Goal: Task Accomplishment & Management: Use online tool/utility

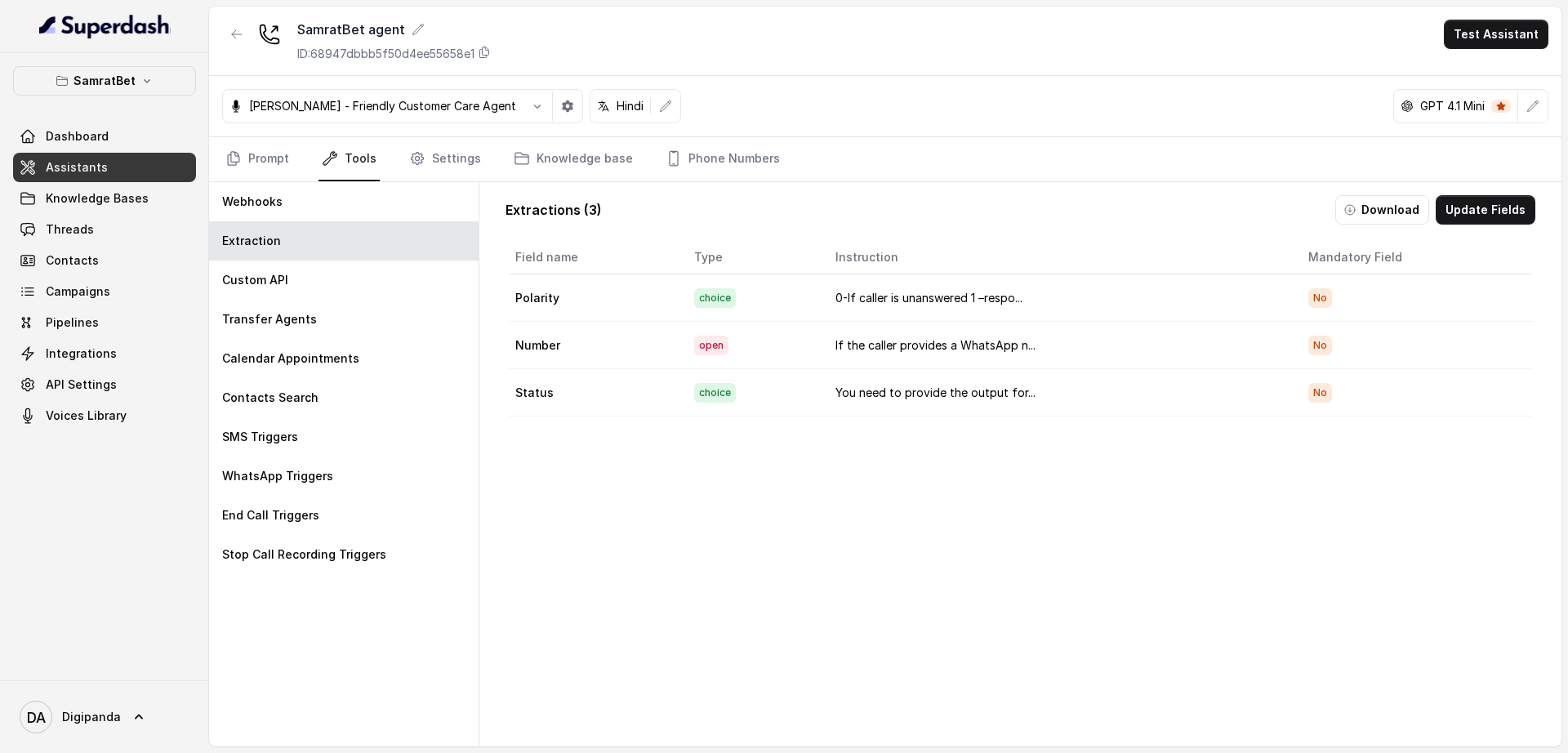
click at [1030, 294] on td "0-If caller is unanswered 1 –respo..." at bounding box center [1058, 298] width 472 height 48
click at [1473, 219] on button "Update Fields" at bounding box center [1485, 209] width 99 height 29
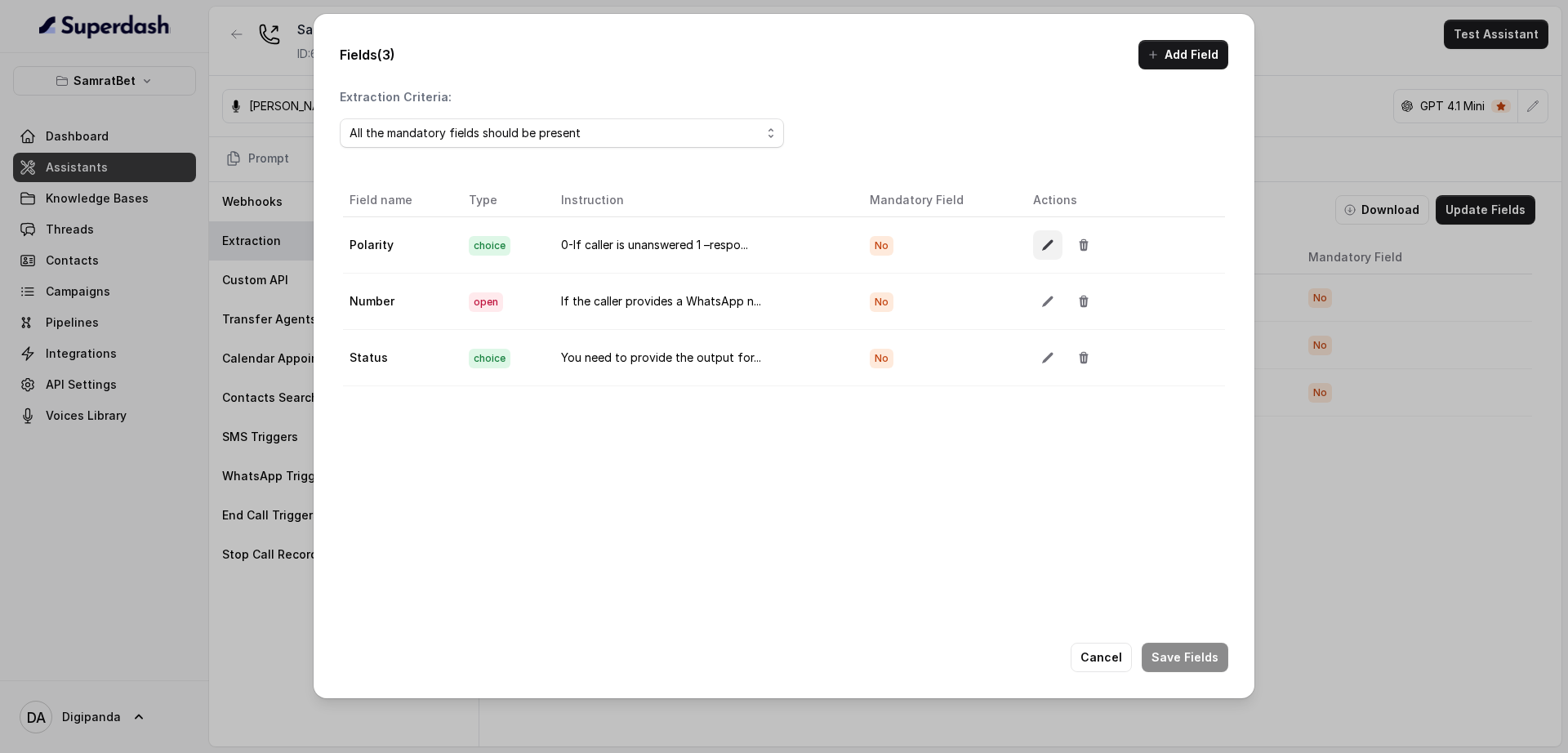
click at [1042, 245] on icon "button" at bounding box center [1047, 245] width 11 height 11
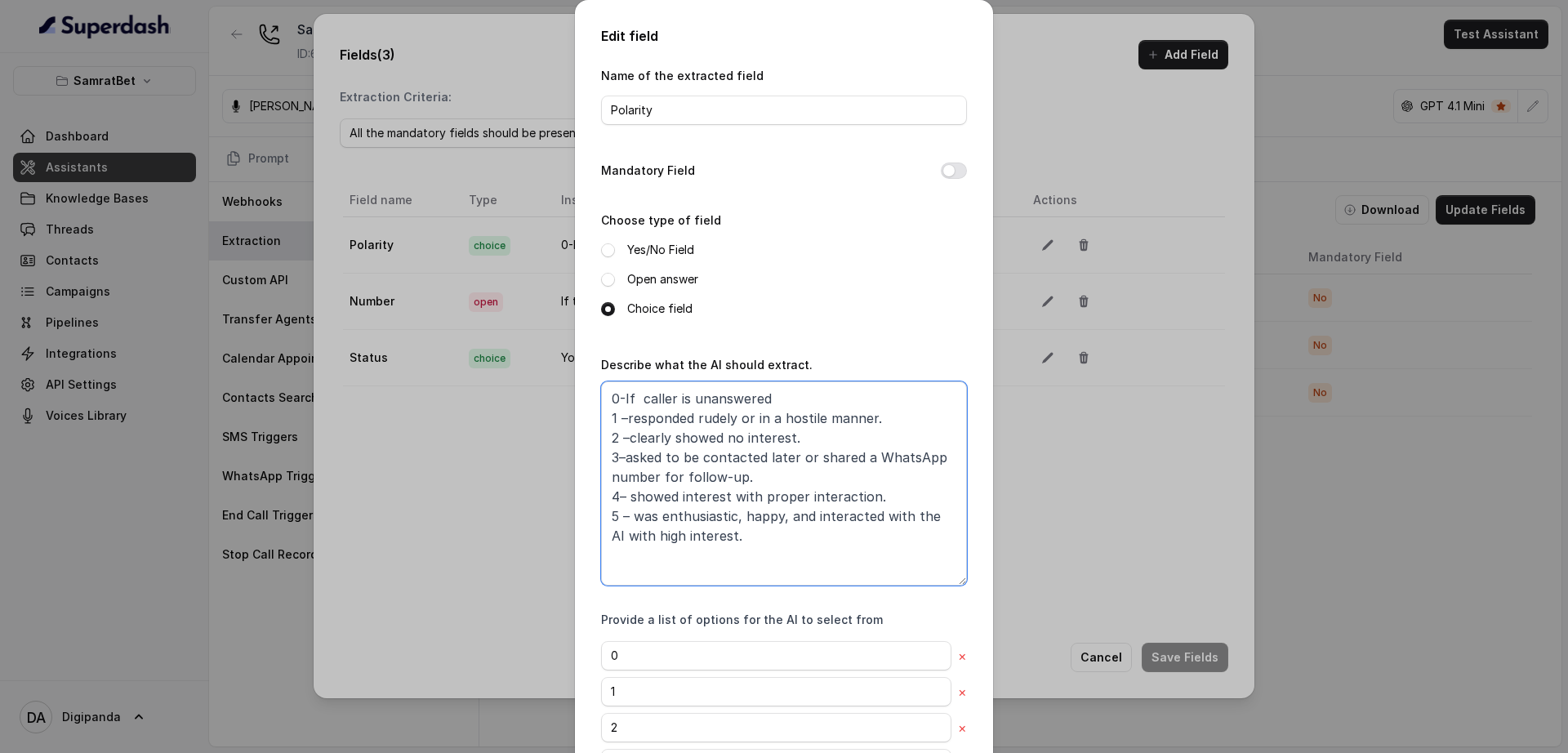
drag, startPoint x: 753, startPoint y: 558, endPoint x: 591, endPoint y: 370, distance: 248.2
click at [591, 370] on div "Edit field Name of the extracted field Polarity Mandatory Field Choose type of …" at bounding box center [783, 469] width 418 height 938
click at [354, 493] on div "Edit field Name of the extracted field Polarity Mandatory Field Choose type of …" at bounding box center [784, 376] width 1568 height 753
click at [1198, 555] on div "Edit field Name of the extracted field Polarity Mandatory Field Choose type of …" at bounding box center [784, 376] width 1568 height 753
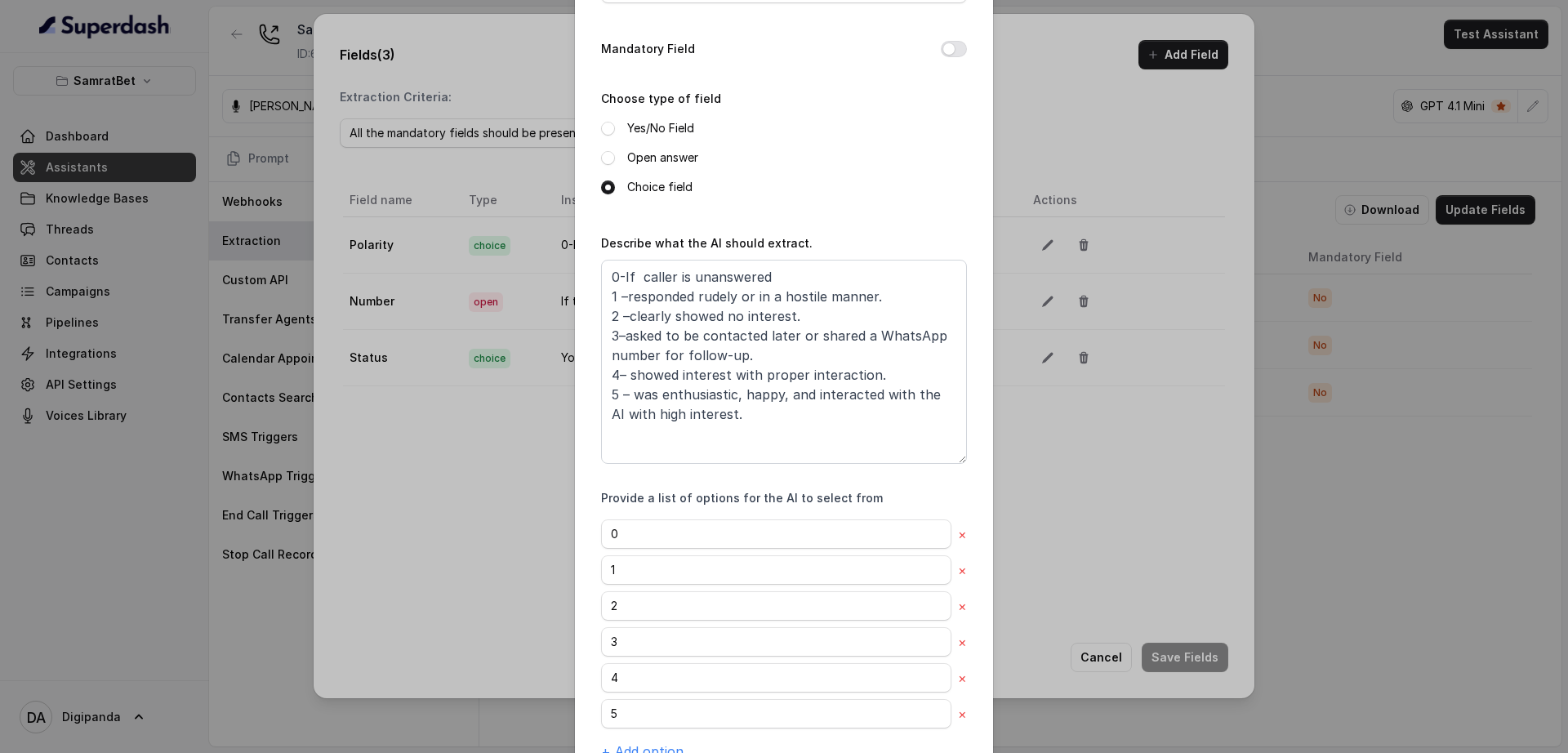
scroll to position [198, 0]
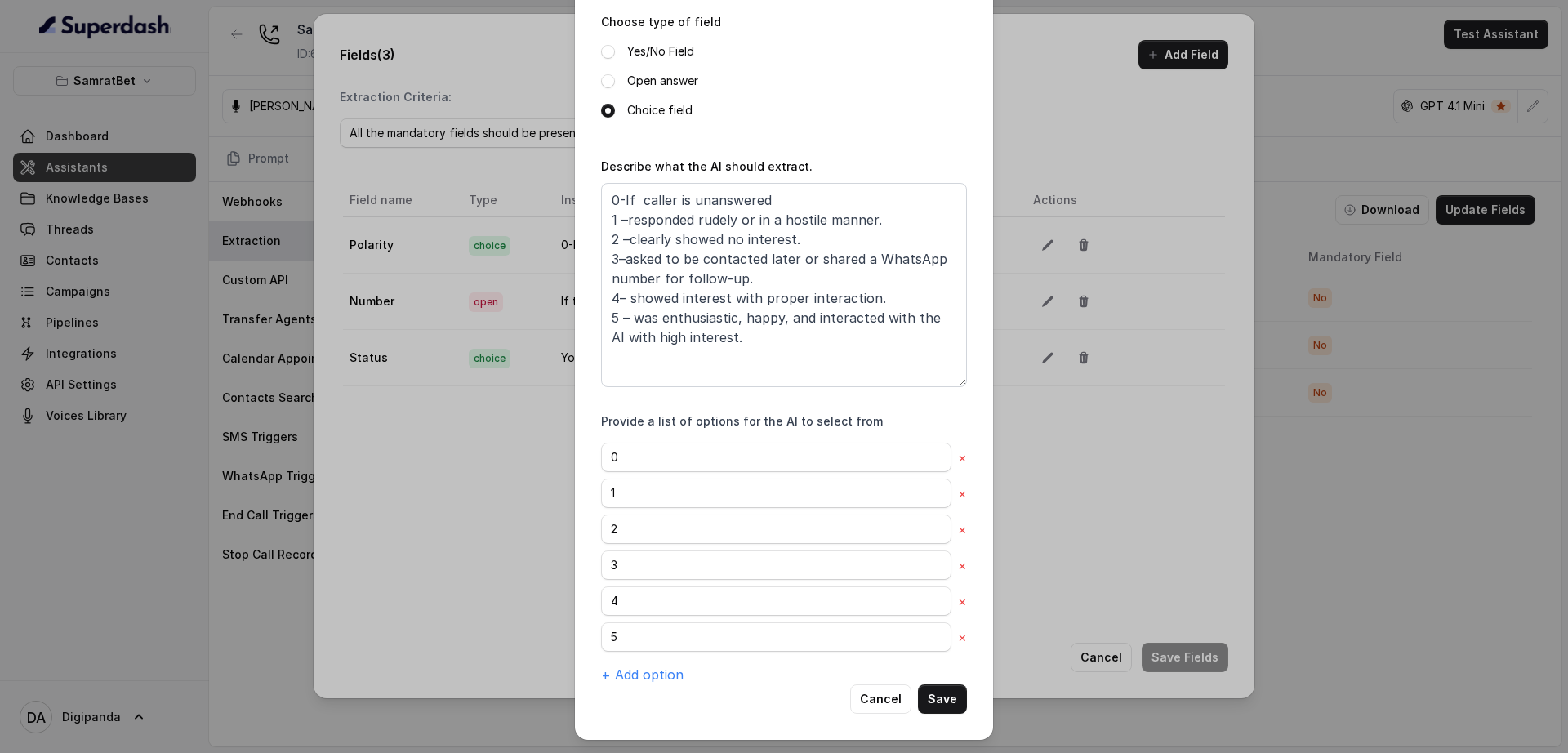
click at [937, 714] on div "Edit field Name of the extracted field Polarity Mandatory Field Choose type of …" at bounding box center [783, 270] width 418 height 938
click at [937, 712] on button "Save" at bounding box center [942, 698] width 49 height 29
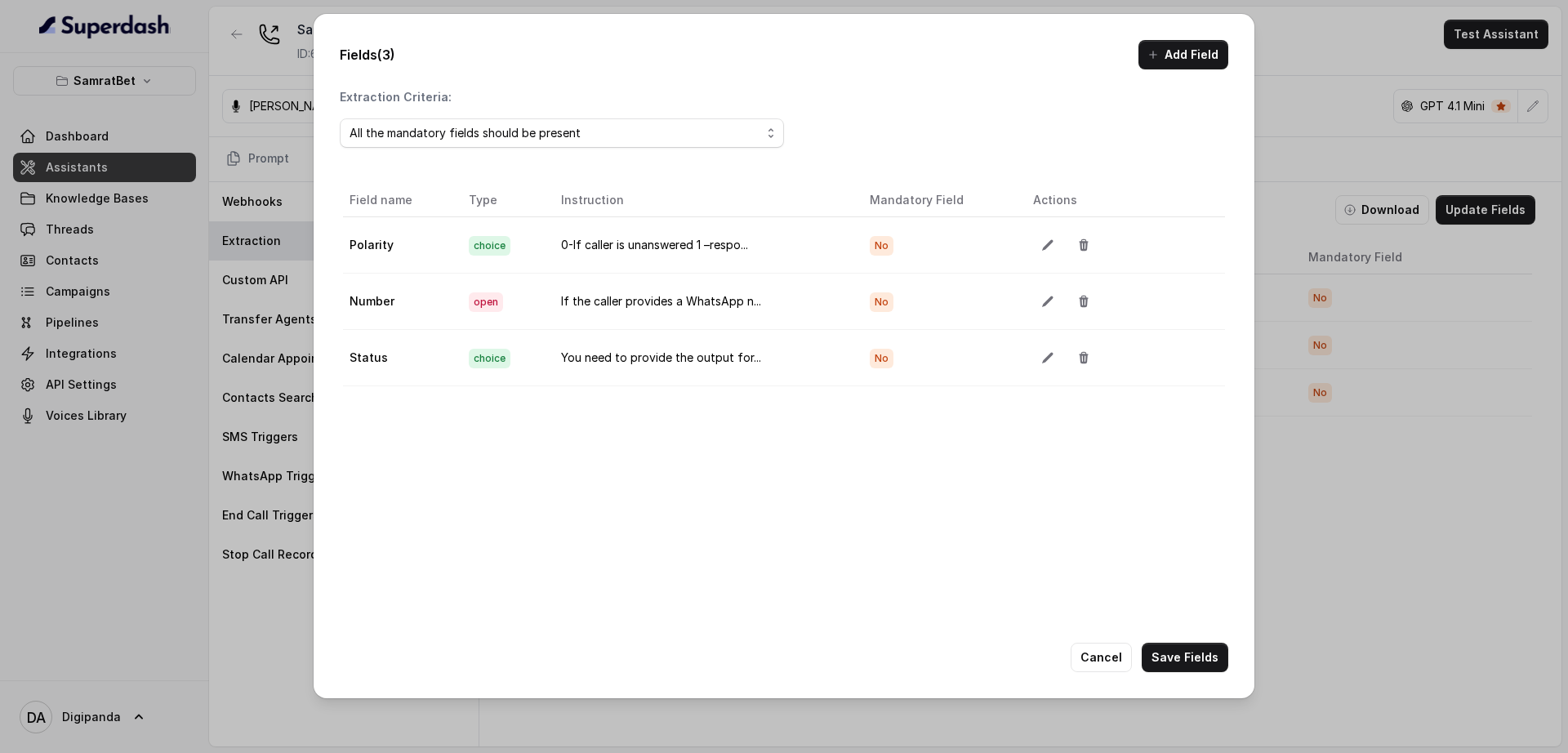
click at [1244, 656] on div "Fields (3) Add Field Extraction Criteria: All the mandatory fields should be pr…" at bounding box center [784, 355] width 941 height 683
click at [1567, 538] on div "Fields (3) Add Field Extraction Criteria: All the mandatory fields should be pr…" at bounding box center [784, 376] width 1568 height 753
click at [1215, 660] on button "Save Fields" at bounding box center [1185, 657] width 87 height 29
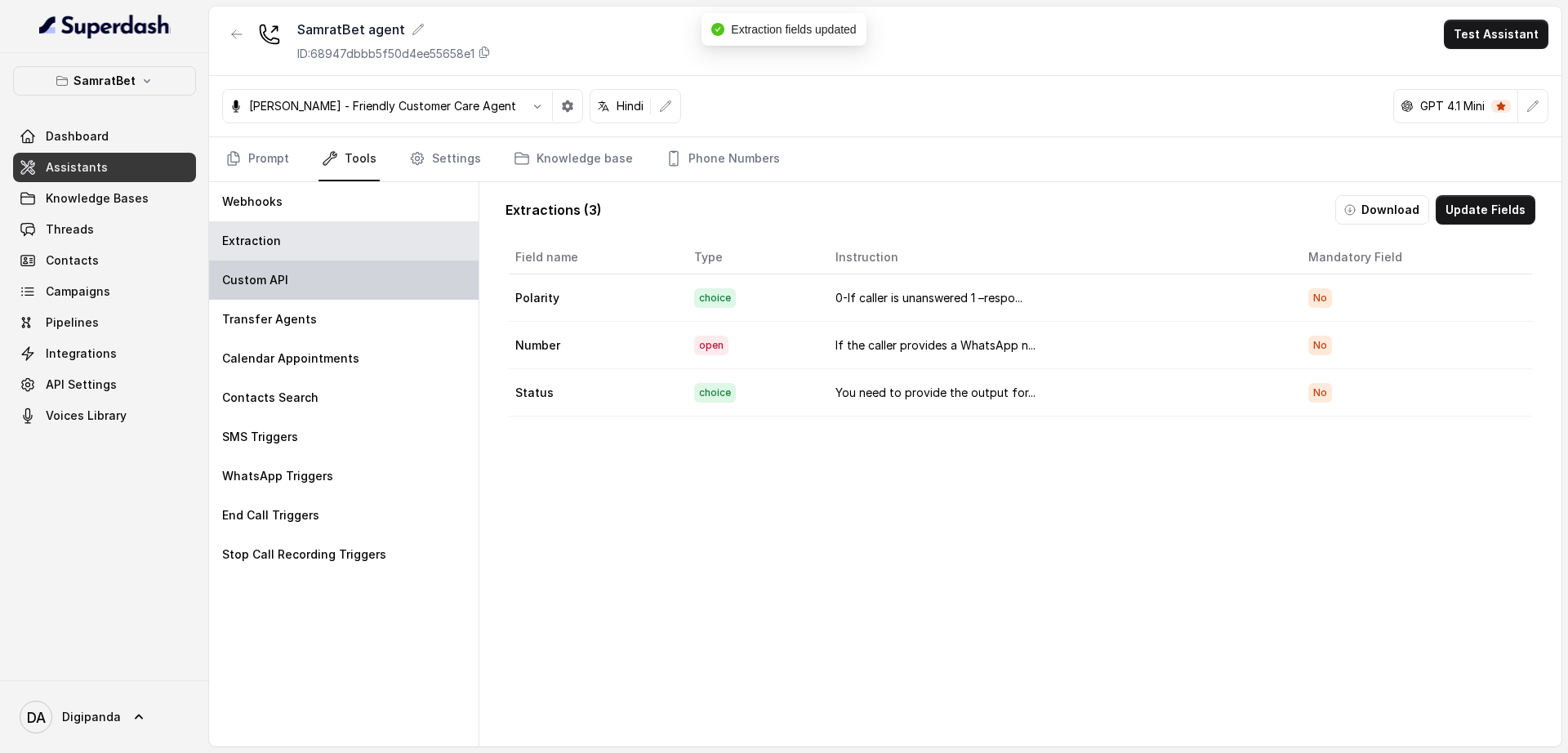
click at [278, 273] on p "Custom API" at bounding box center [254, 280] width 66 height 17
